Goal: Find specific page/section: Find specific page/section

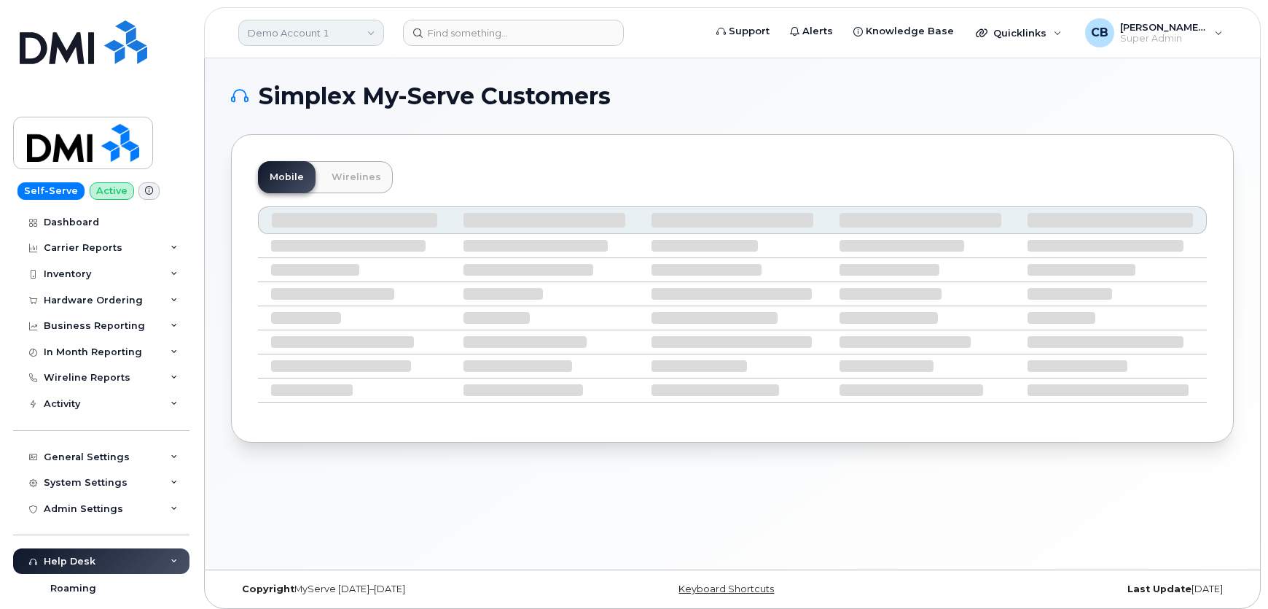
click at [300, 36] on link "Demo Account 1" at bounding box center [311, 33] width 146 height 26
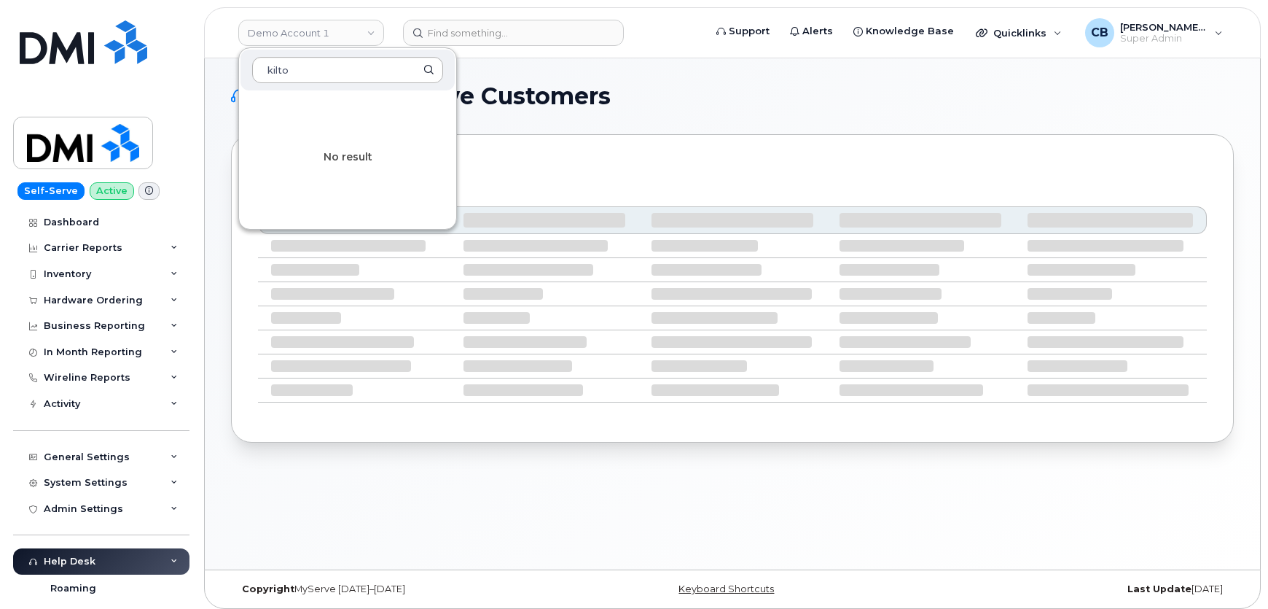
type input "[PERSON_NAME]"
drag, startPoint x: 246, startPoint y: 58, endPoint x: 198, endPoint y: 54, distance: 47.6
click at [203, 54] on body "Demo Account 1 [PERSON_NAME] No result Support Alerts Knowledge Base Quicklinks…" at bounding box center [634, 308] width 1268 height 616
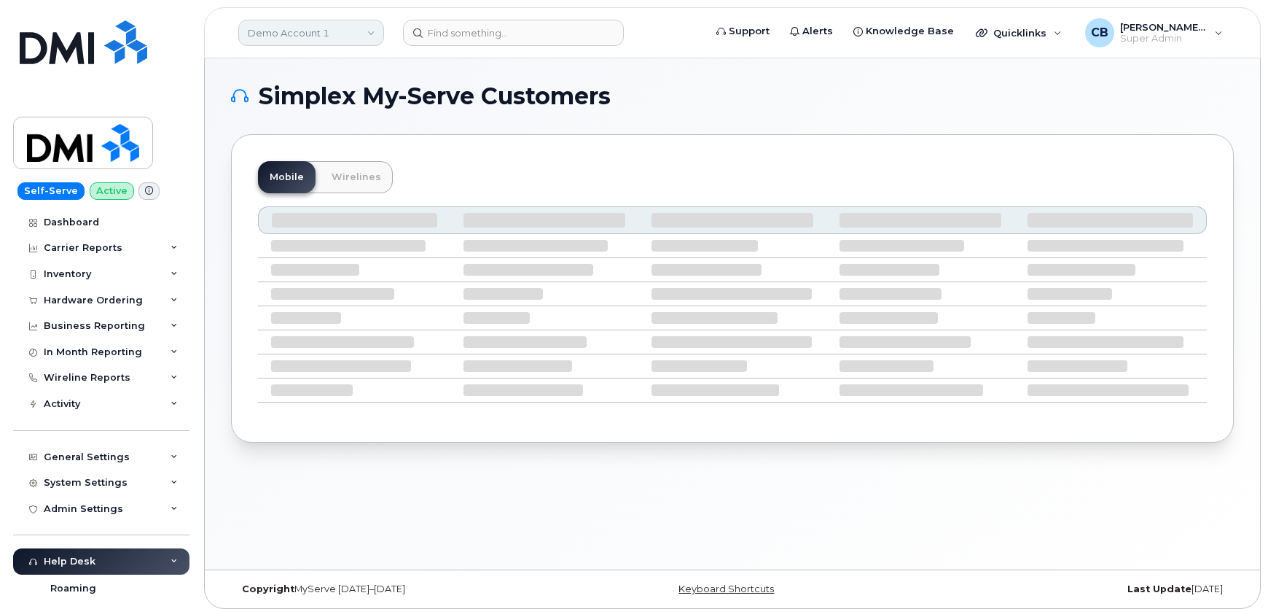
click at [280, 38] on link "Demo Account 1" at bounding box center [311, 33] width 146 height 26
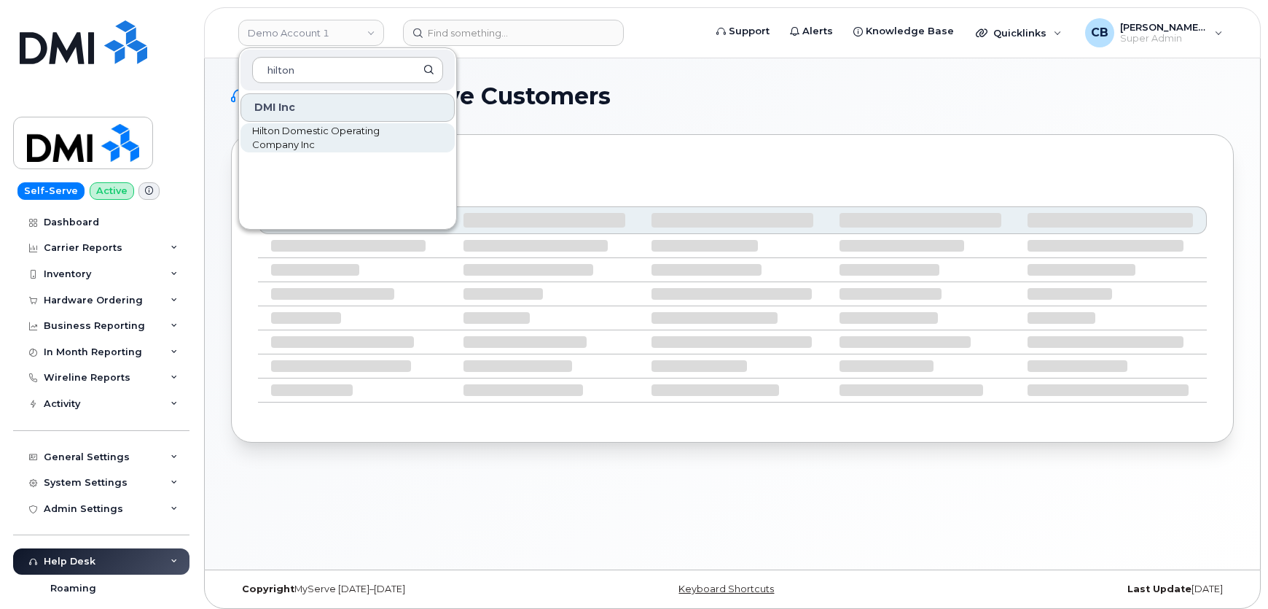
type input "hilton"
drag, startPoint x: 280, startPoint y: 136, endPoint x: 281, endPoint y: 154, distance: 17.6
click at [280, 136] on span "Hilton Domestic Operating Company Inc" at bounding box center [336, 138] width 168 height 28
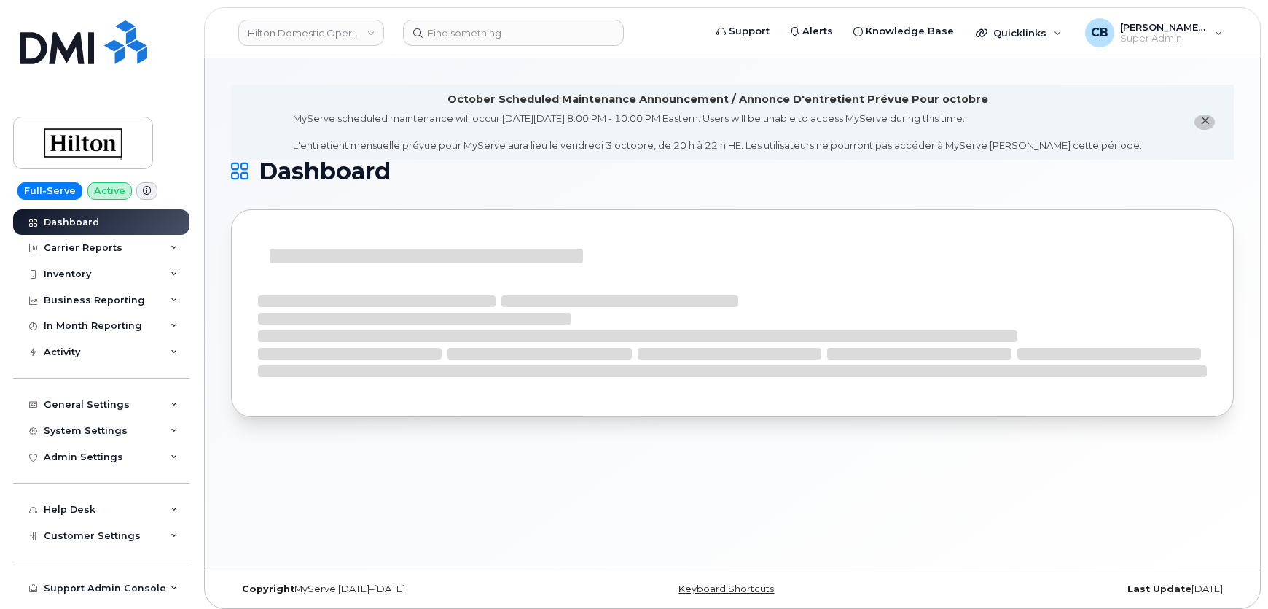
click at [1207, 122] on icon "close notification" at bounding box center [1205, 120] width 9 height 9
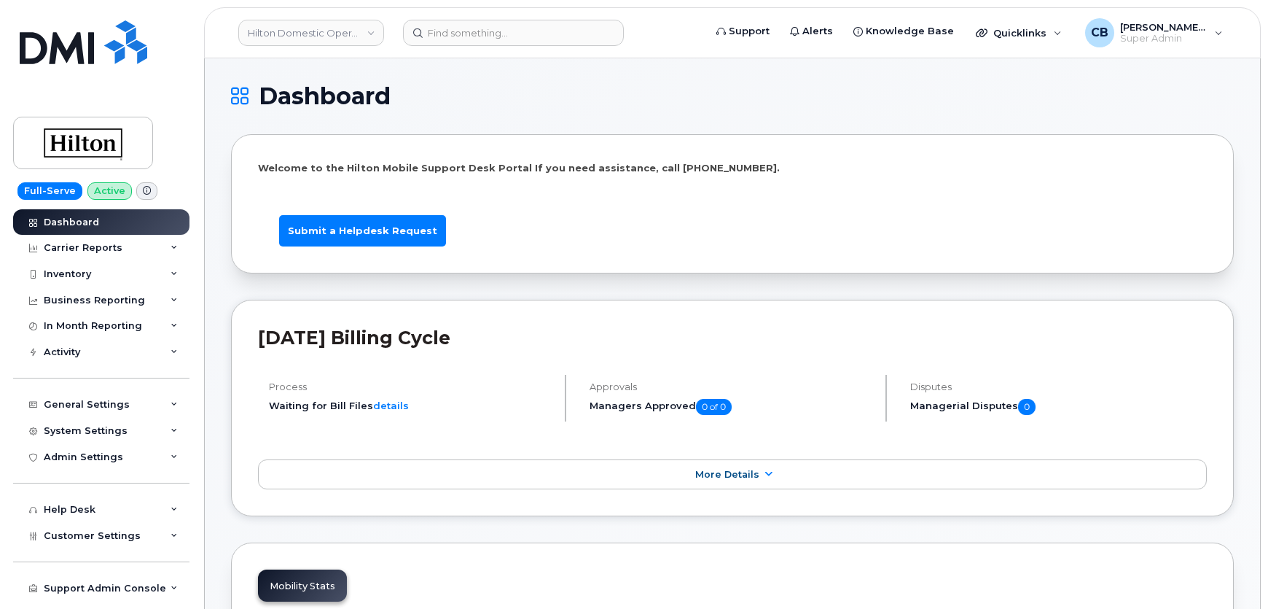
scroll to position [265, 0]
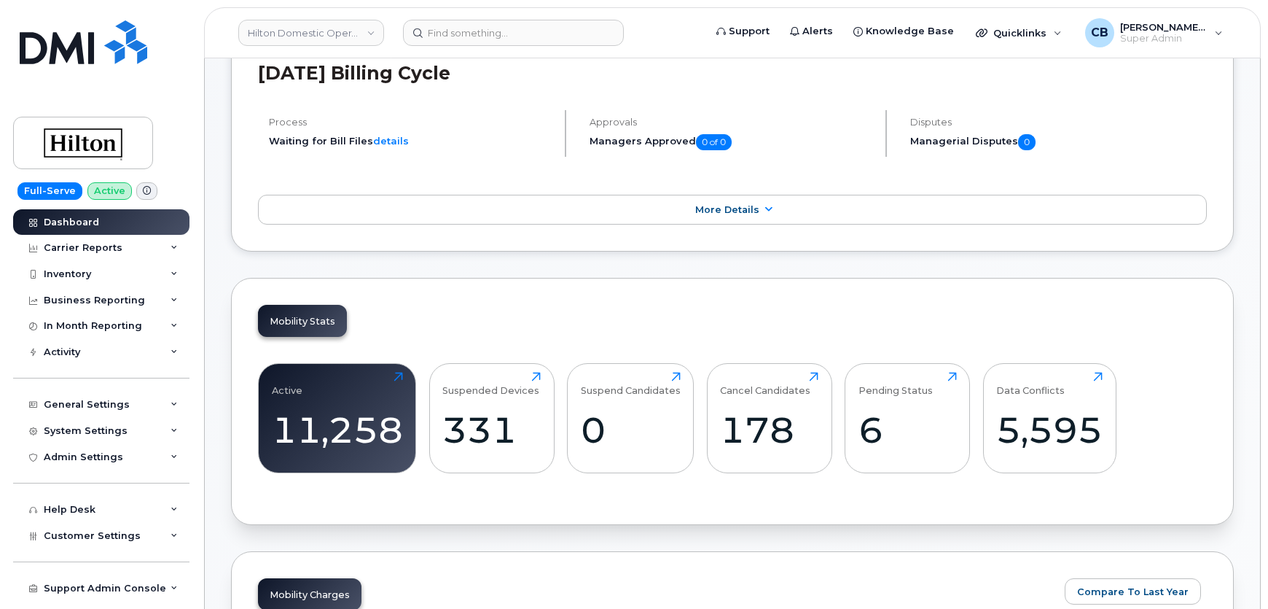
click at [143, 187] on icon at bounding box center [147, 191] width 8 height 8
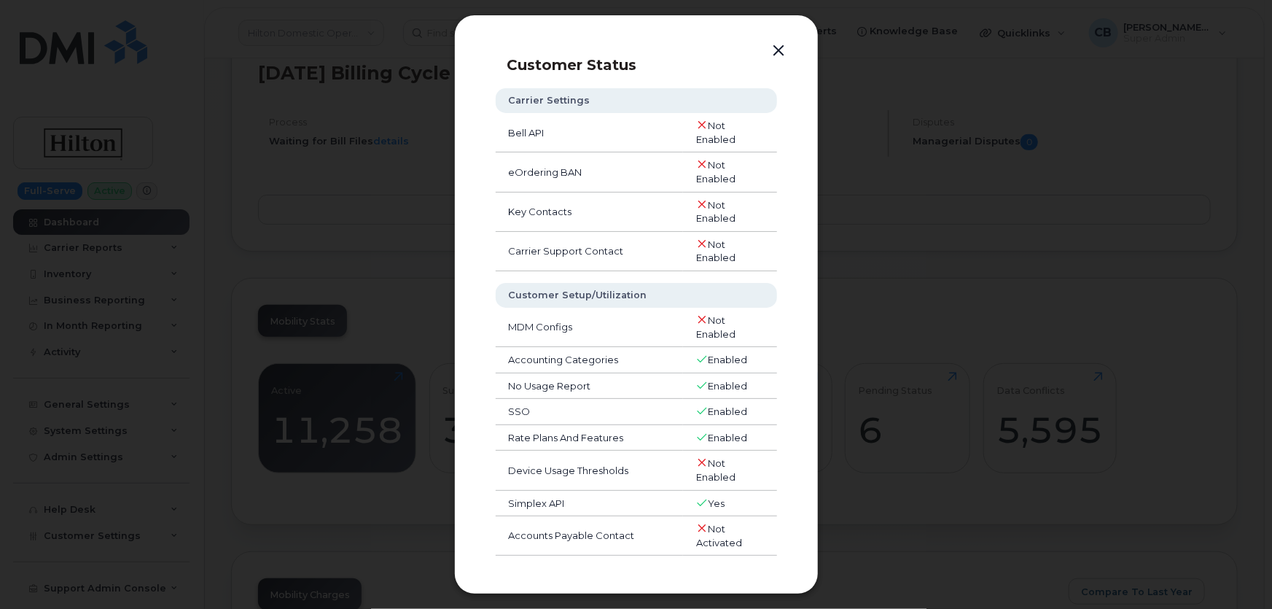
click at [780, 48] on button "button" at bounding box center [779, 51] width 22 height 20
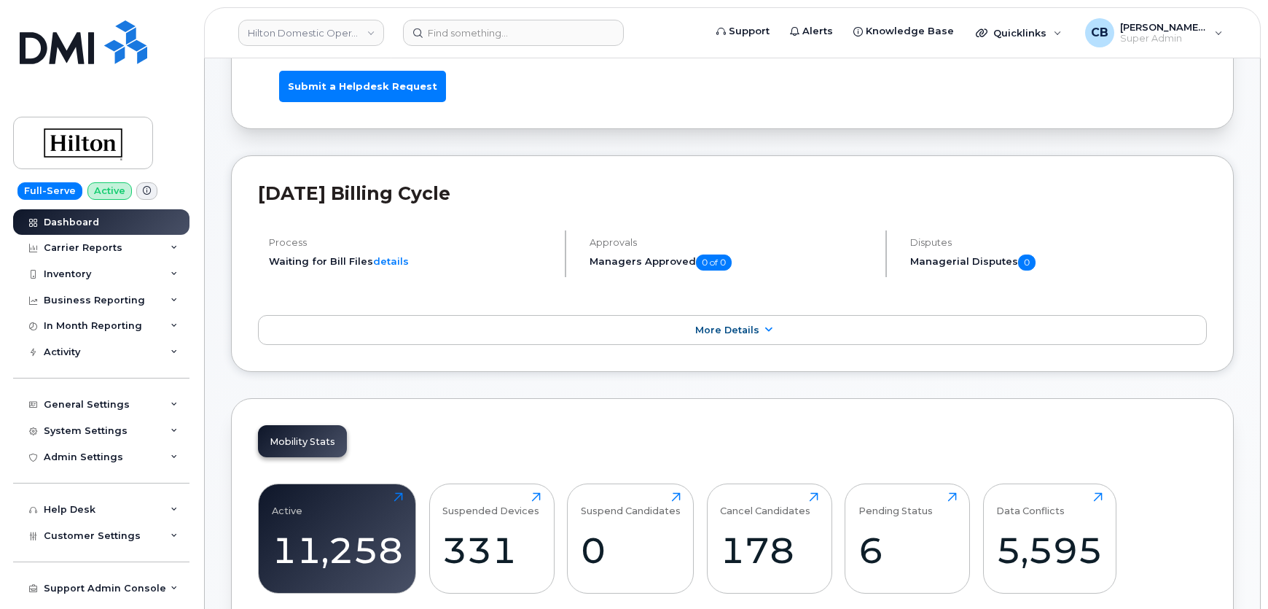
scroll to position [0, 0]
